Goal: Transaction & Acquisition: Purchase product/service

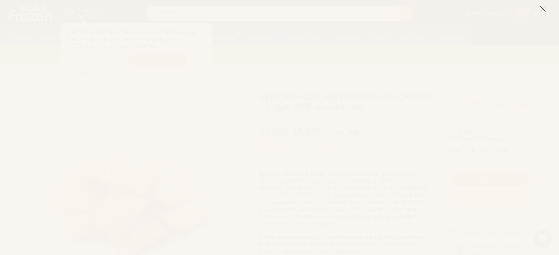
drag, startPoint x: 544, startPoint y: 8, endPoint x: 543, endPoint y: 21, distance: 12.5
click at [544, 9] on icon at bounding box center [542, 9] width 7 height 7
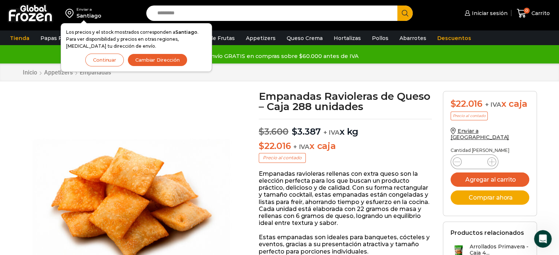
click at [107, 65] on button "Continuar" at bounding box center [104, 60] width 39 height 13
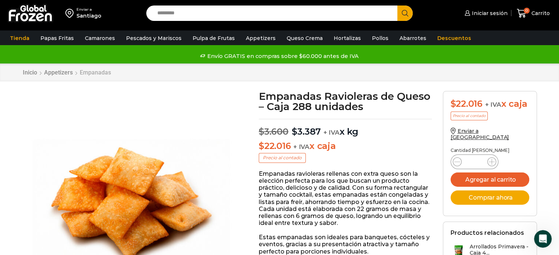
click at [98, 72] on link "Empanadas" at bounding box center [95, 72] width 32 height 7
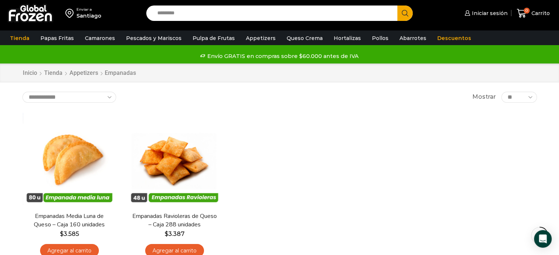
scroll to position [37, 0]
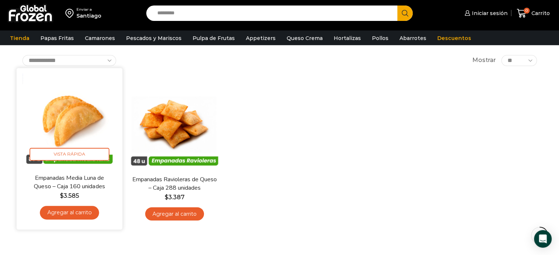
click at [58, 124] on img at bounding box center [69, 120] width 95 height 95
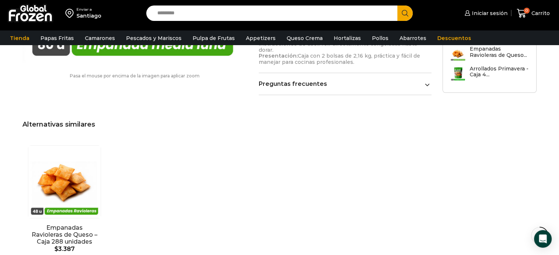
scroll to position [588, 0]
